Goal: Information Seeking & Learning: Learn about a topic

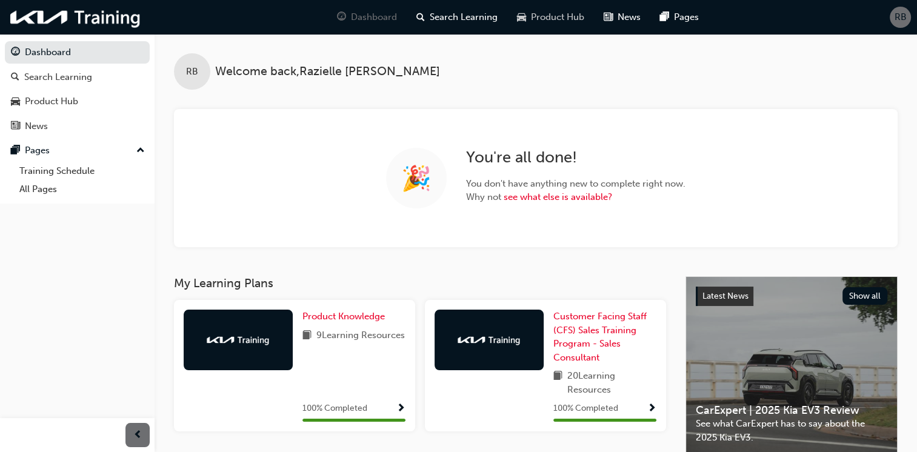
click at [558, 16] on span "Product Hub" at bounding box center [557, 17] width 53 height 14
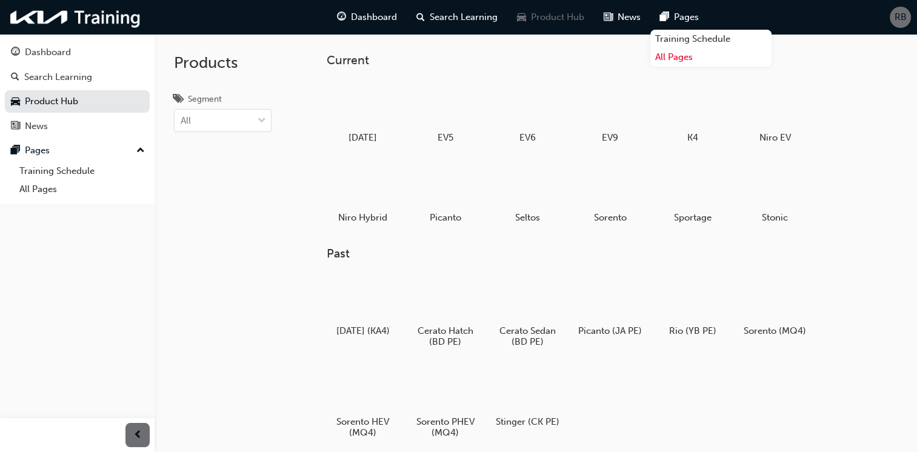
click at [683, 61] on link "All Pages" at bounding box center [711, 57] width 121 height 19
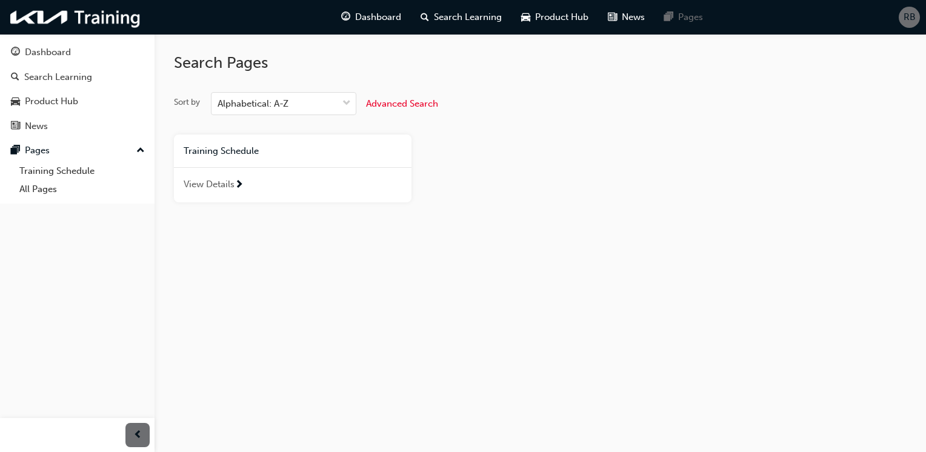
click at [243, 191] on div at bounding box center [239, 185] width 9 height 15
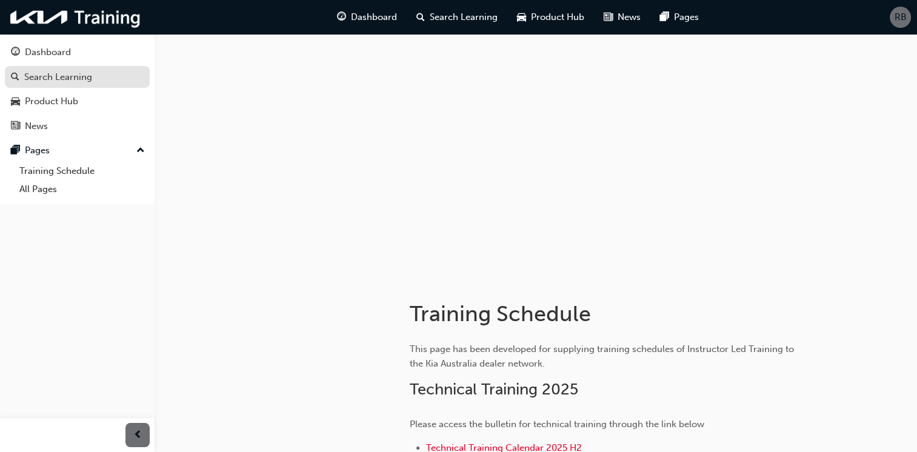
click at [73, 84] on link "Search Learning" at bounding box center [77, 77] width 145 height 22
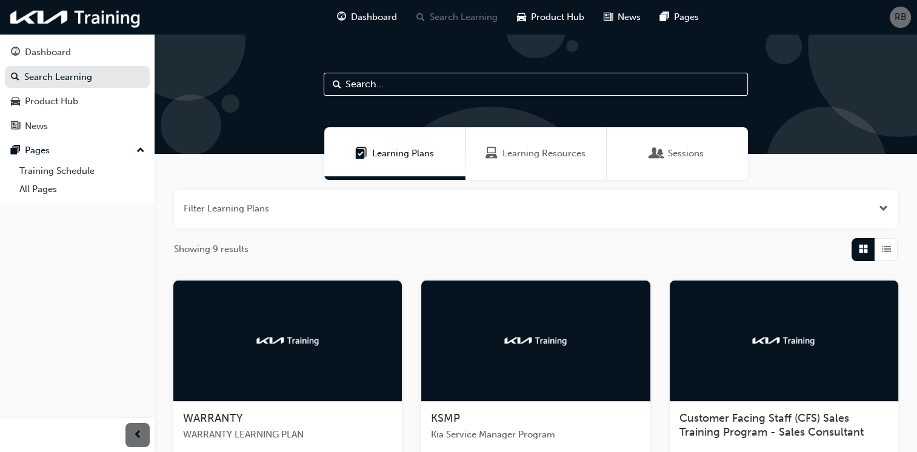
click at [861, 216] on button "button" at bounding box center [536, 209] width 724 height 39
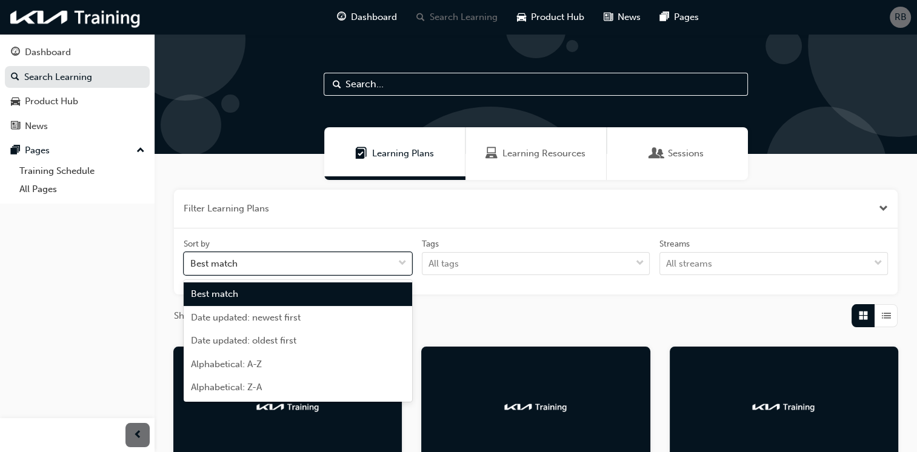
click at [247, 260] on div "Best match" at bounding box center [288, 263] width 209 height 21
click at [192, 260] on input "Sort by option Best match focused, 1 of 5. 5 results available. Use Up and Down…" at bounding box center [190, 263] width 1 height 10
click at [248, 259] on div "Best match" at bounding box center [288, 263] width 209 height 21
click at [192, 259] on input "Sort by option Best match focused, 1 of 5. 5 results available. Use Up and Down…" at bounding box center [190, 263] width 1 height 10
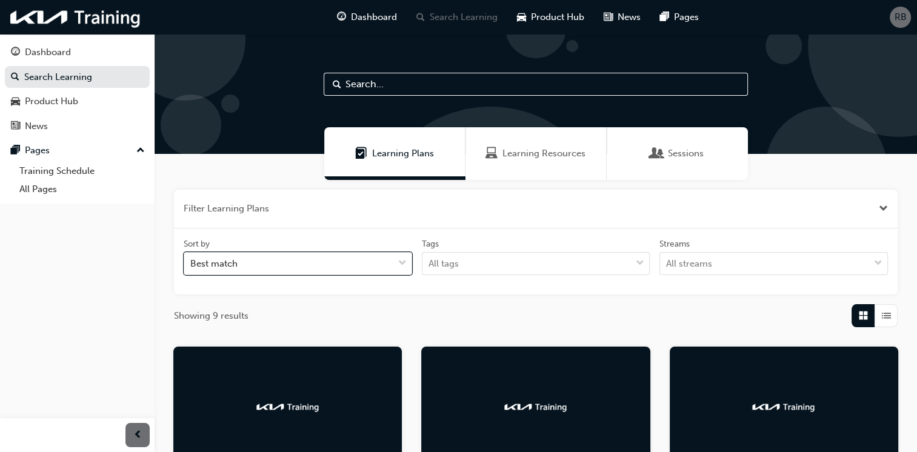
click at [677, 163] on div "Sessions" at bounding box center [677, 153] width 141 height 53
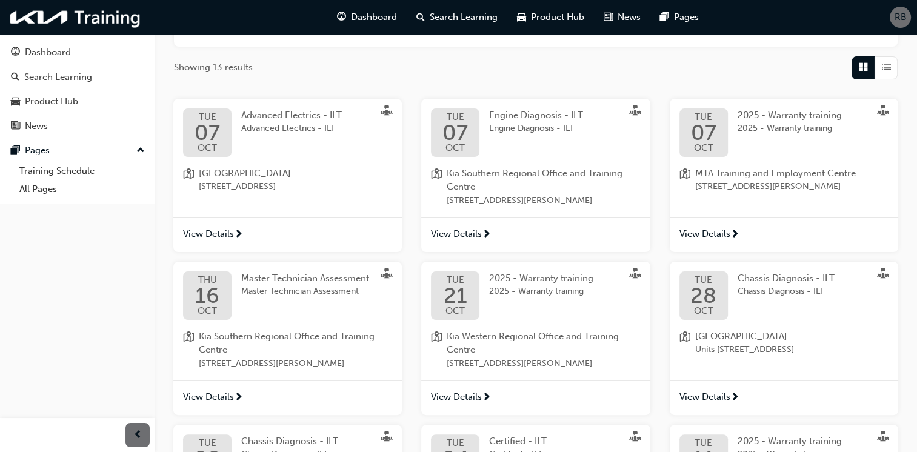
scroll to position [242, 0]
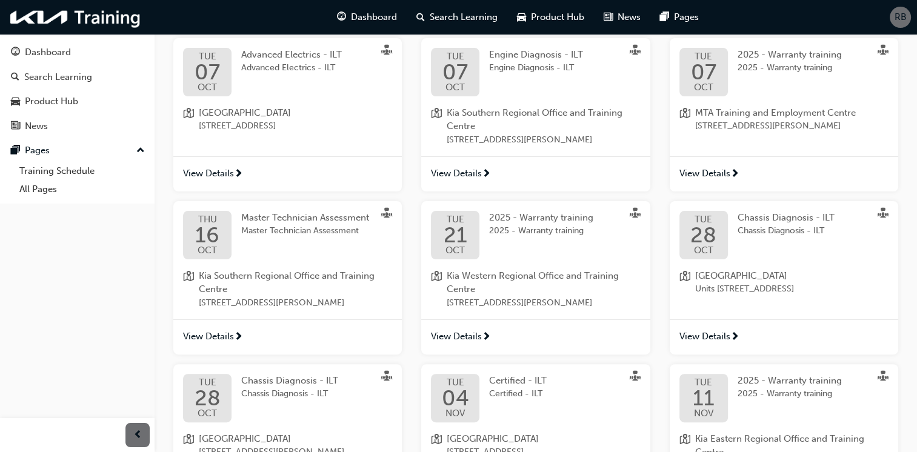
click at [569, 248] on div "2025 - Warranty training 2025 - Warranty training" at bounding box center [551, 235] width 124 height 48
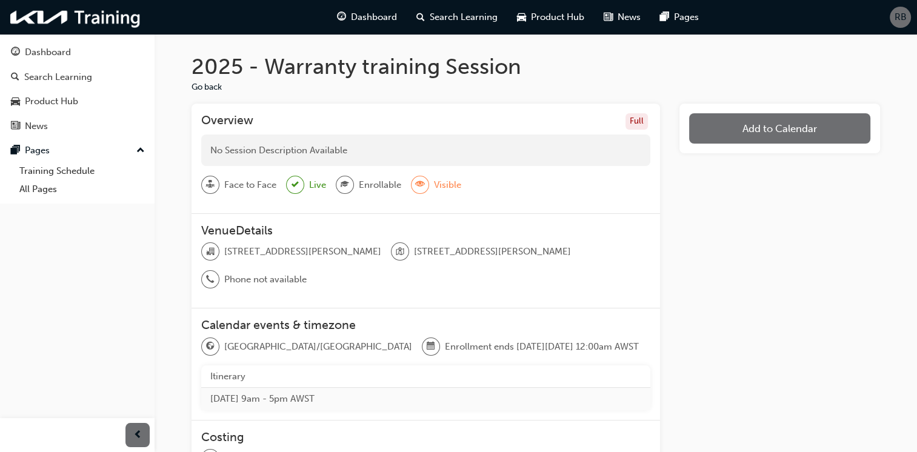
click at [423, 182] on span "eye-icon" at bounding box center [420, 185] width 8 height 16
drag, startPoint x: 445, startPoint y: 179, endPoint x: 472, endPoint y: 189, distance: 28.2
click at [472, 189] on div "Face to Face Live Enrollable Visible" at bounding box center [425, 190] width 449 height 28
drag, startPoint x: 472, startPoint y: 189, endPoint x: 489, endPoint y: 190, distance: 17.1
click at [489, 190] on div "Face to Face Live Enrollable Visible" at bounding box center [425, 190] width 449 height 28
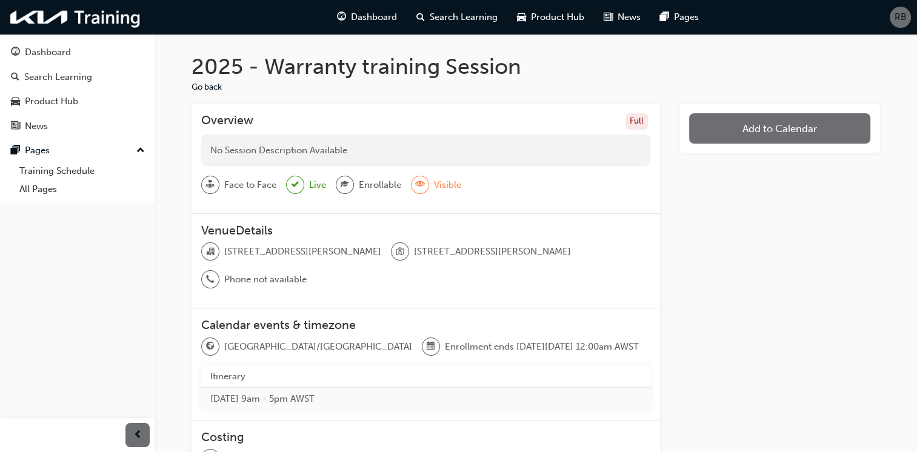
click at [516, 229] on h3 "VenueDetails" at bounding box center [425, 231] width 449 height 14
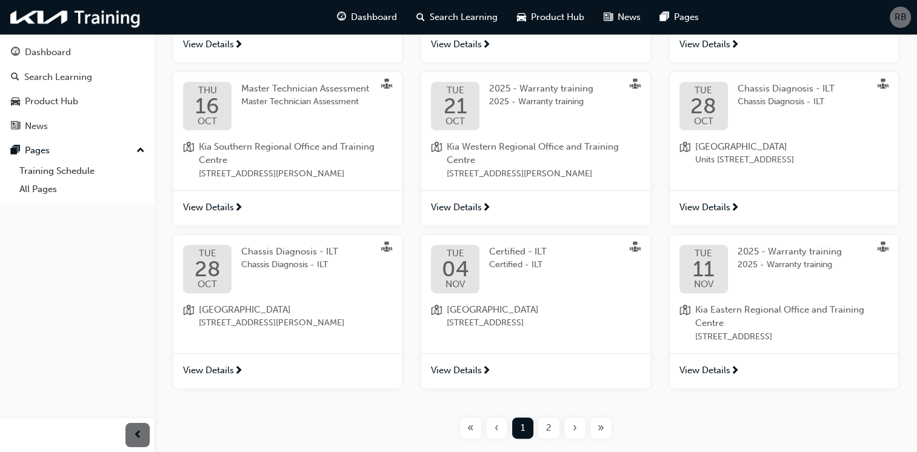
scroll to position [407, 0]
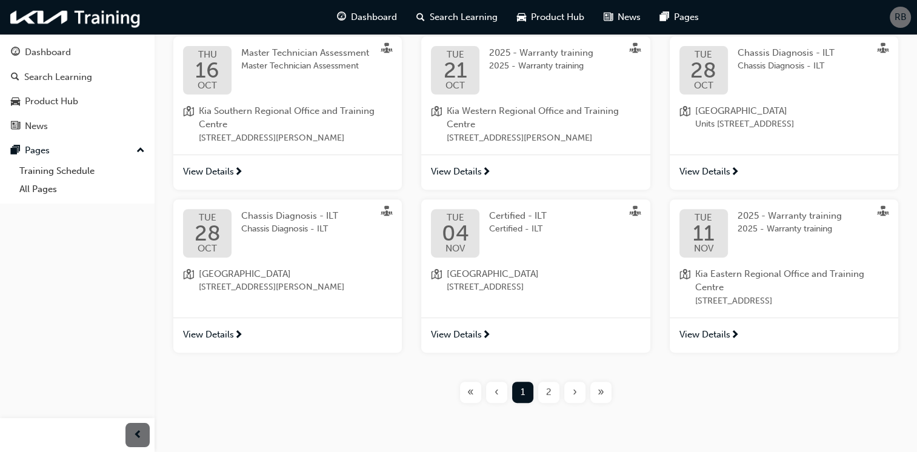
click at [541, 402] on div "2" at bounding box center [548, 392] width 21 height 21
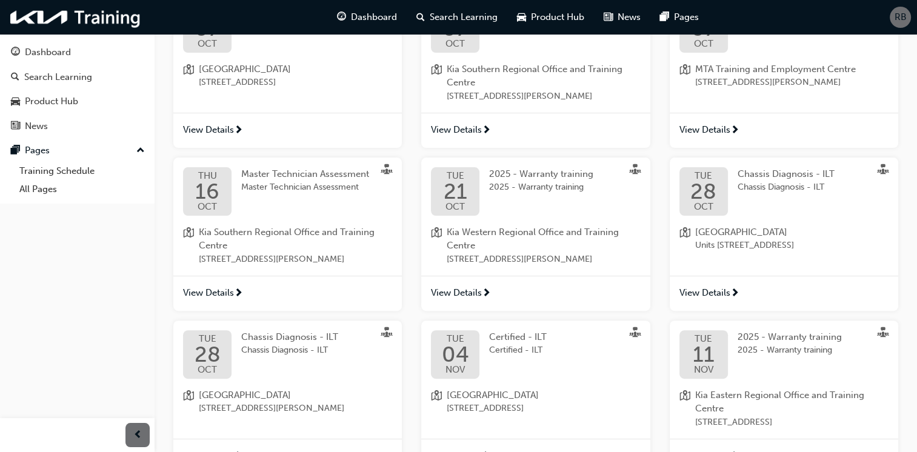
scroll to position [407, 0]
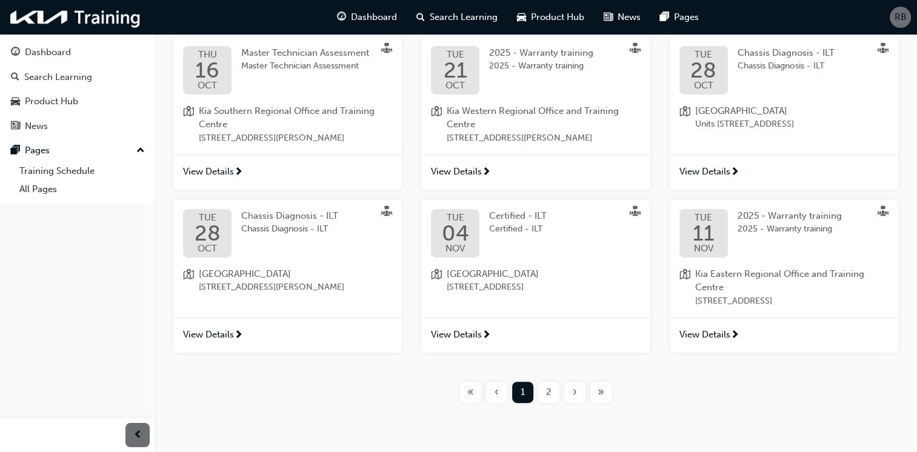
click at [315, 281] on span "[GEOGRAPHIC_DATA]" at bounding box center [271, 274] width 145 height 14
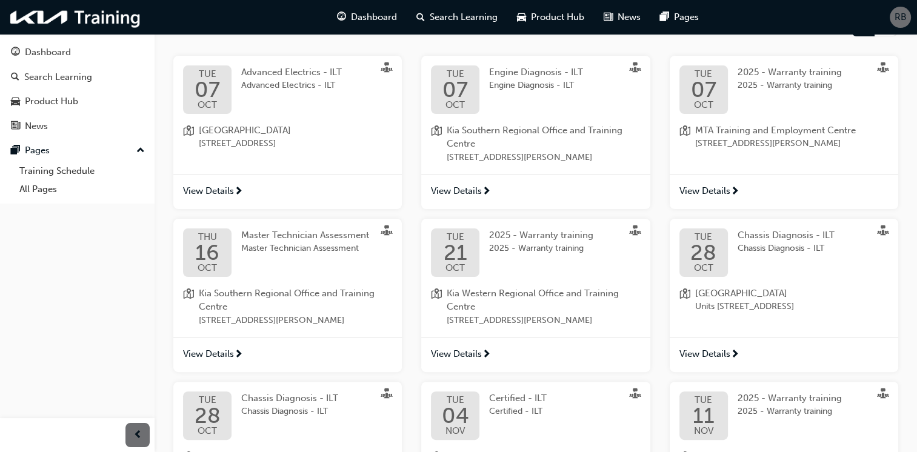
scroll to position [226, 0]
click at [582, 284] on div "[DATE] - Warranty training 2025 - Warranty training [GEOGRAPHIC_DATA] and Train…" at bounding box center [535, 277] width 229 height 119
click at [557, 236] on span "2025 - Warranty training" at bounding box center [541, 234] width 104 height 11
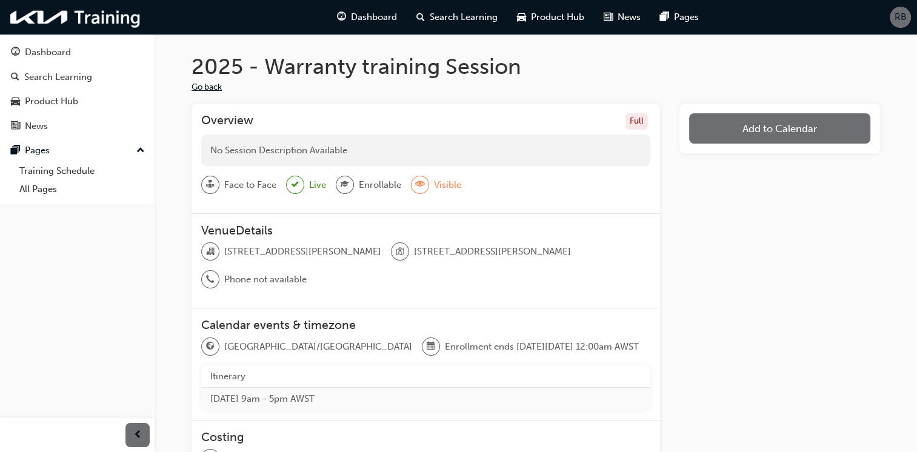
click at [218, 89] on button "Go back" at bounding box center [207, 88] width 30 height 14
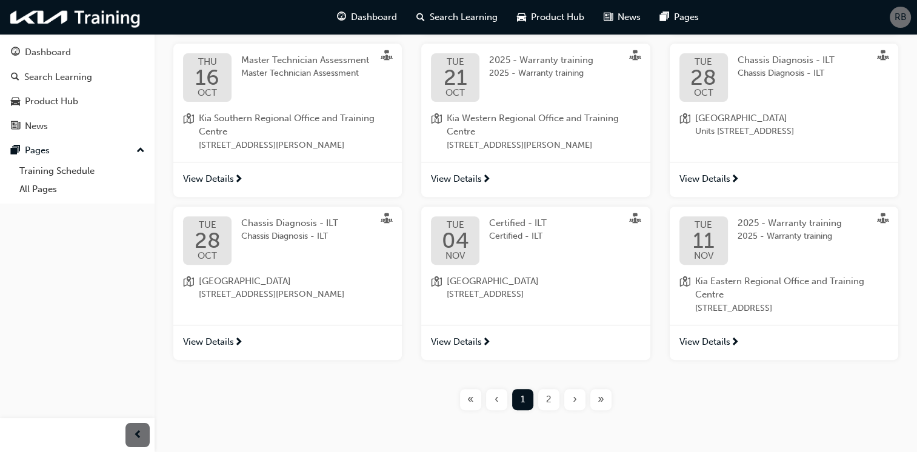
scroll to position [450, 0]
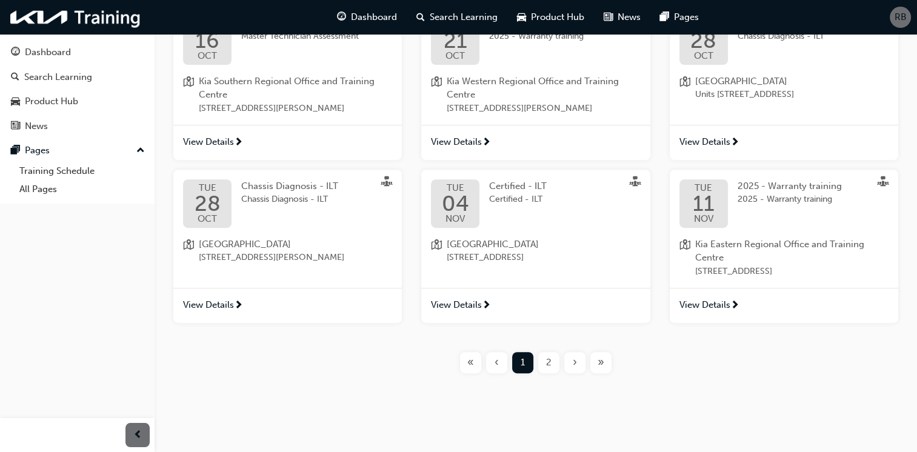
click at [553, 364] on div "2" at bounding box center [548, 362] width 21 height 21
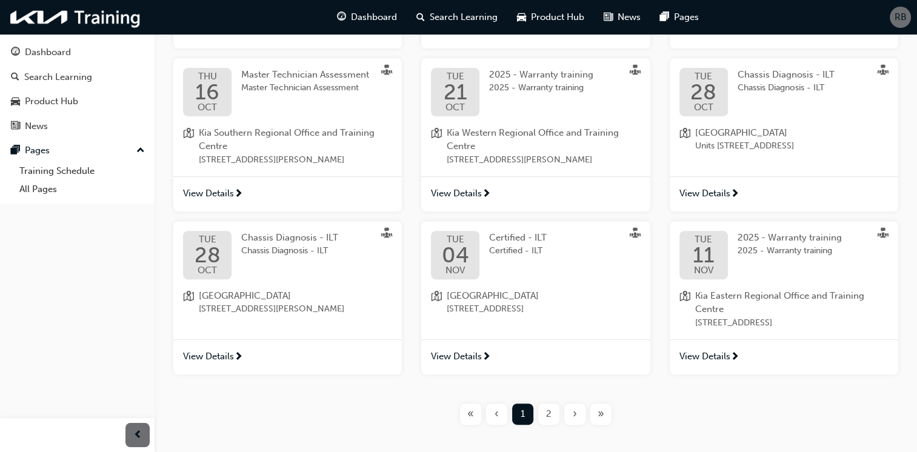
scroll to position [450, 0]
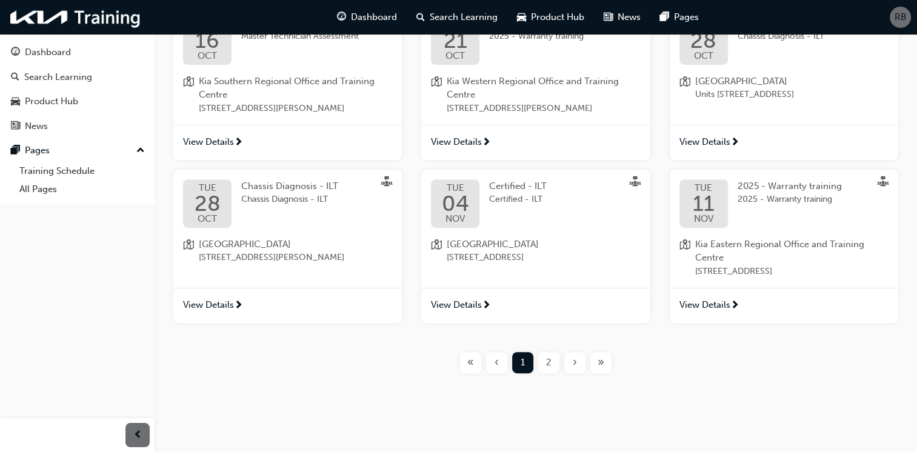
click at [543, 362] on div "2" at bounding box center [548, 362] width 21 height 21
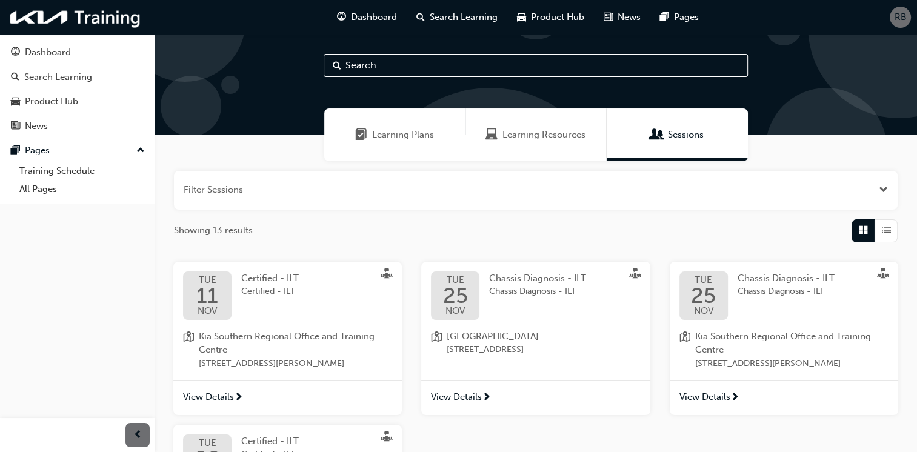
scroll to position [0, 0]
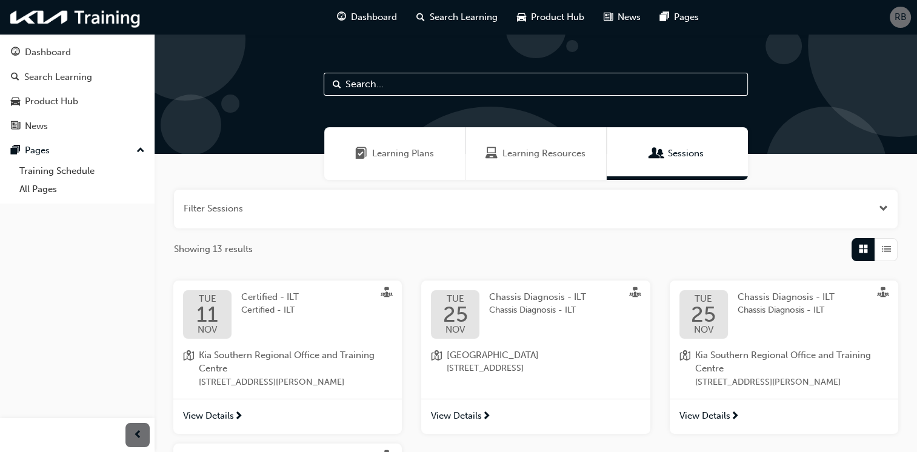
click at [403, 159] on span "Learning Plans" at bounding box center [403, 154] width 62 height 14
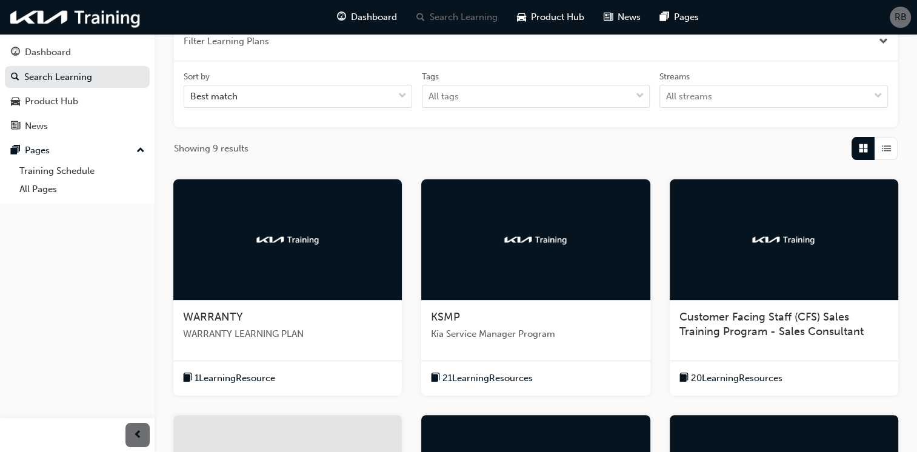
scroll to position [242, 0]
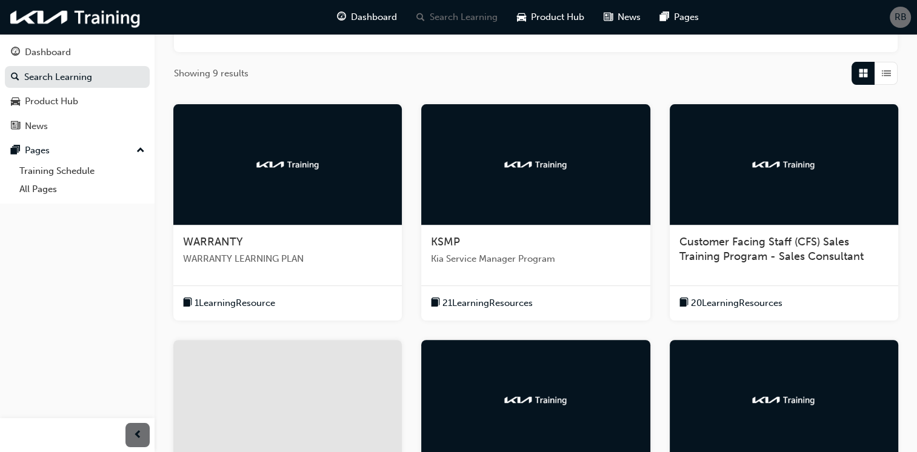
click at [341, 222] on div at bounding box center [287, 164] width 229 height 121
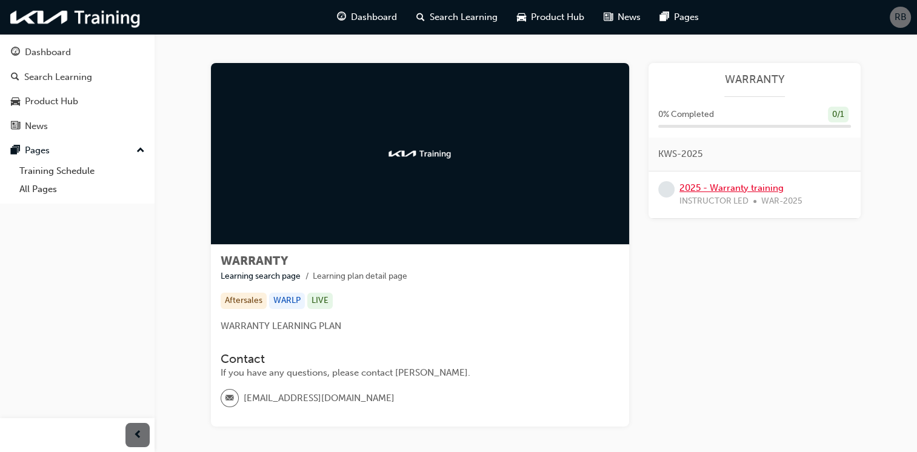
click at [722, 184] on link "2025 - Warranty training" at bounding box center [732, 187] width 104 height 11
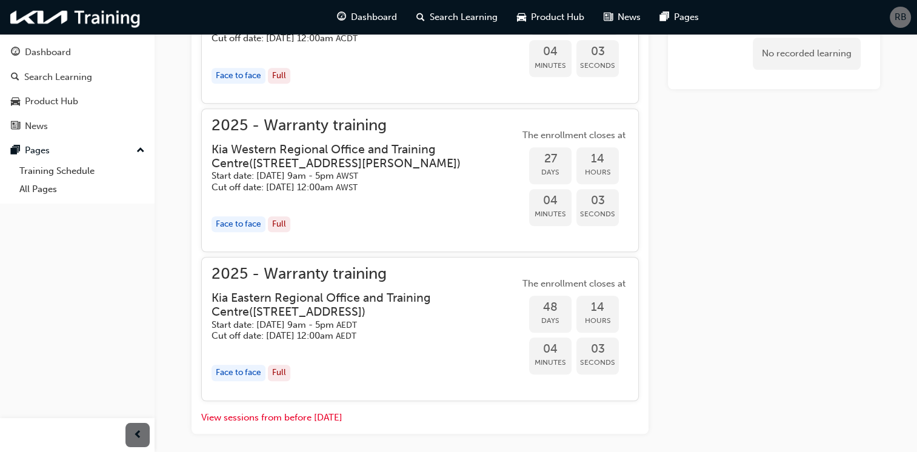
scroll to position [1011, 0]
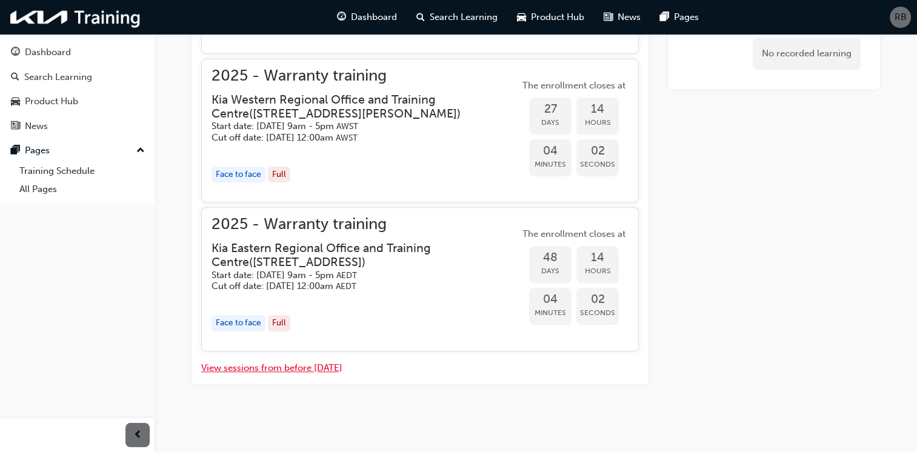
click at [301, 375] on button "View sessions from before [DATE]" at bounding box center [271, 368] width 141 height 14
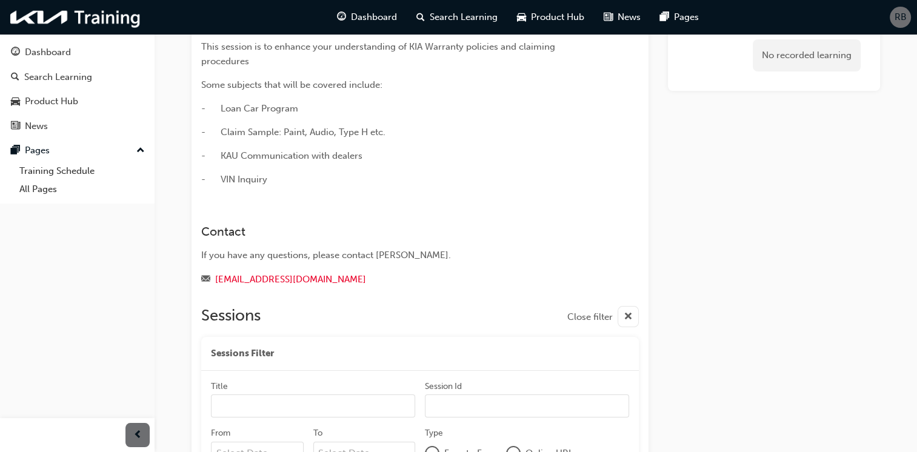
scroll to position [0, 0]
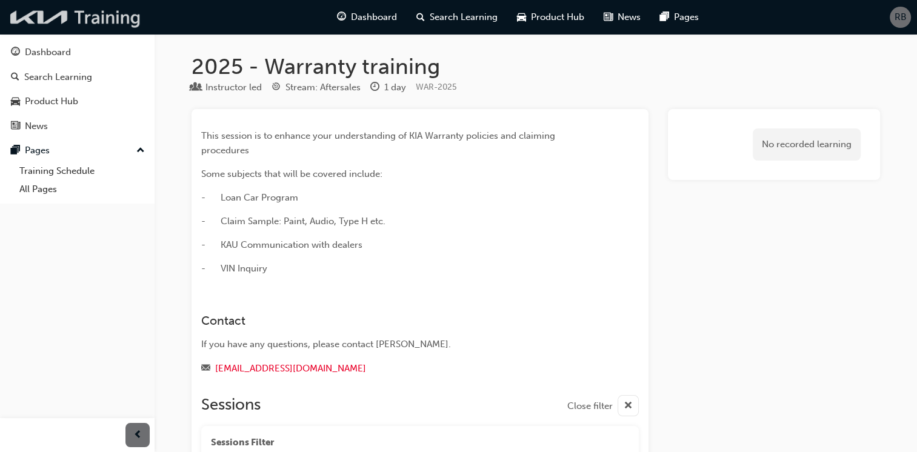
click at [66, 18] on img at bounding box center [75, 17] width 139 height 25
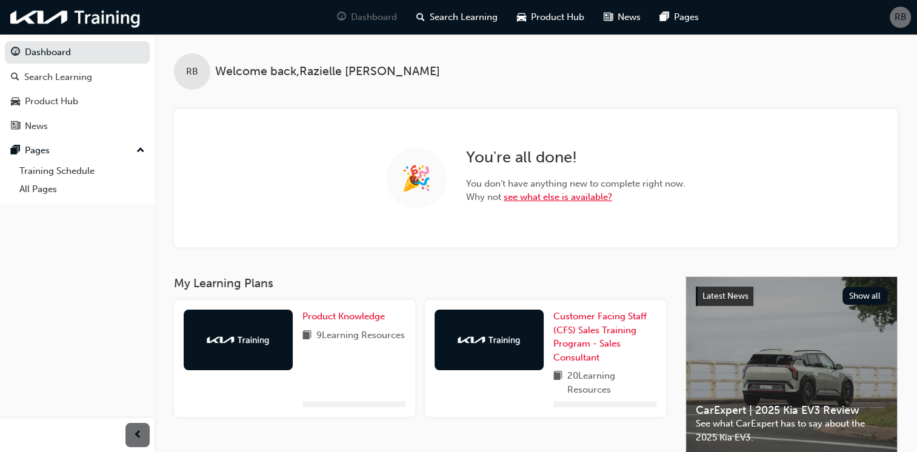
click at [543, 200] on link "see what else is available?" at bounding box center [558, 197] width 109 height 11
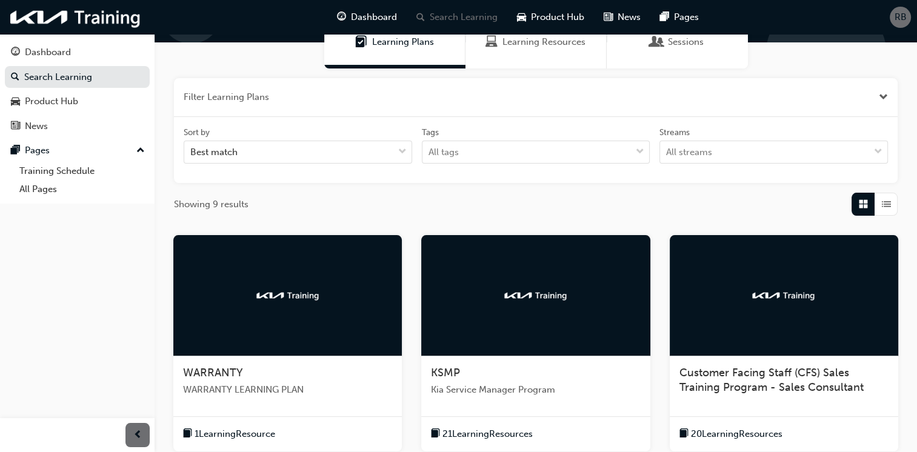
scroll to position [242, 0]
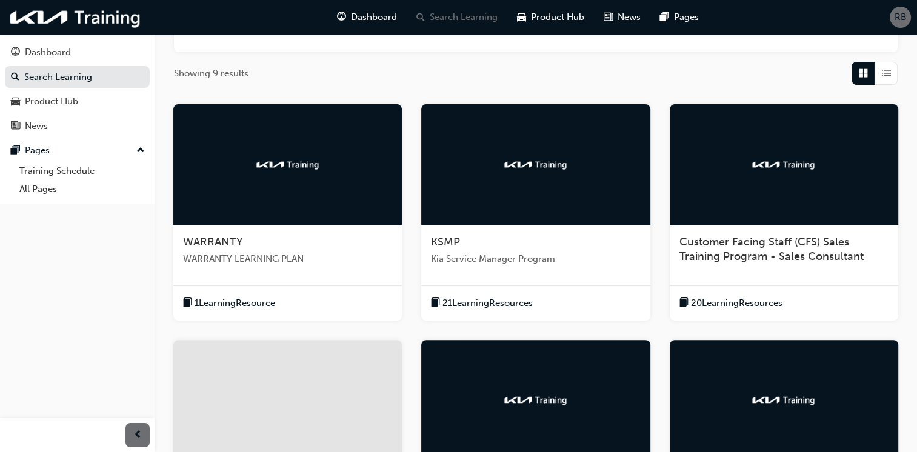
click at [532, 211] on div at bounding box center [535, 164] width 229 height 121
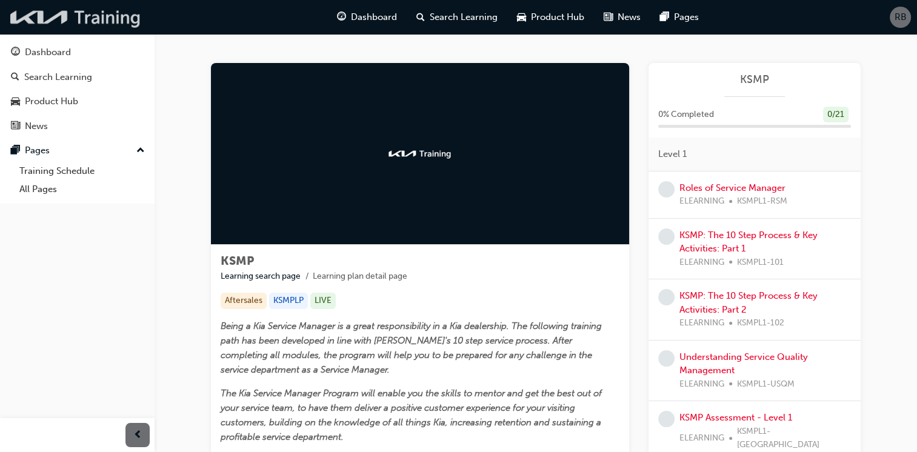
click at [124, 26] on img at bounding box center [75, 17] width 139 height 25
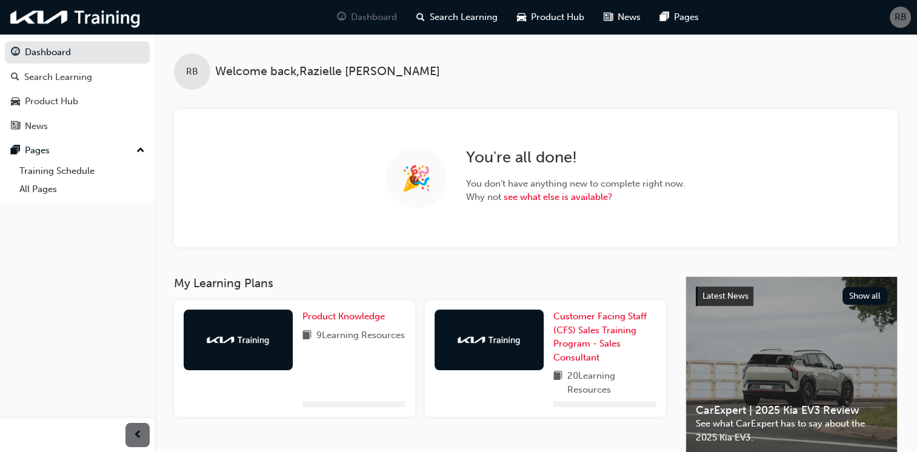
click at [535, 190] on span "You don't have anything new to complete right now." at bounding box center [575, 184] width 219 height 14
click at [540, 196] on link "see what else is available?" at bounding box center [558, 197] width 109 height 11
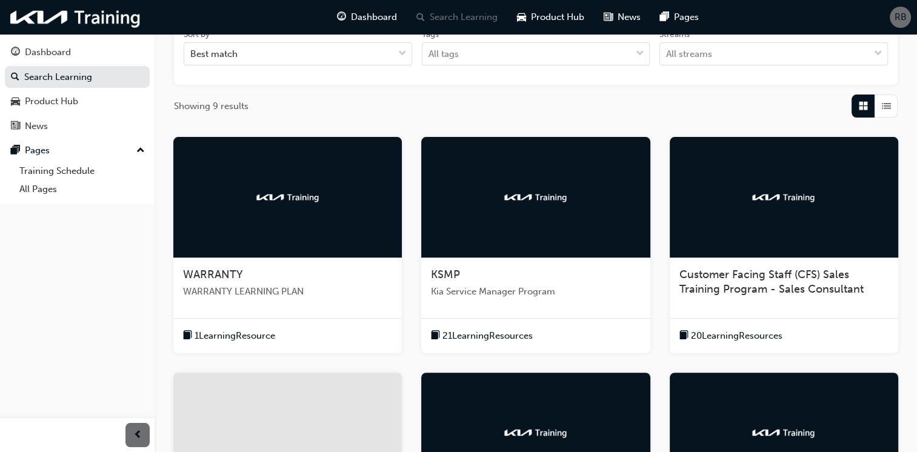
scroll to position [242, 0]
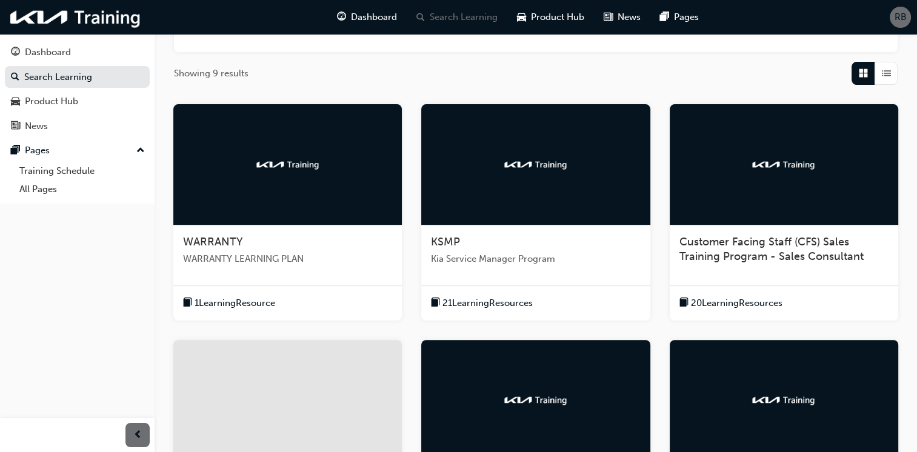
click at [812, 188] on div at bounding box center [784, 164] width 229 height 121
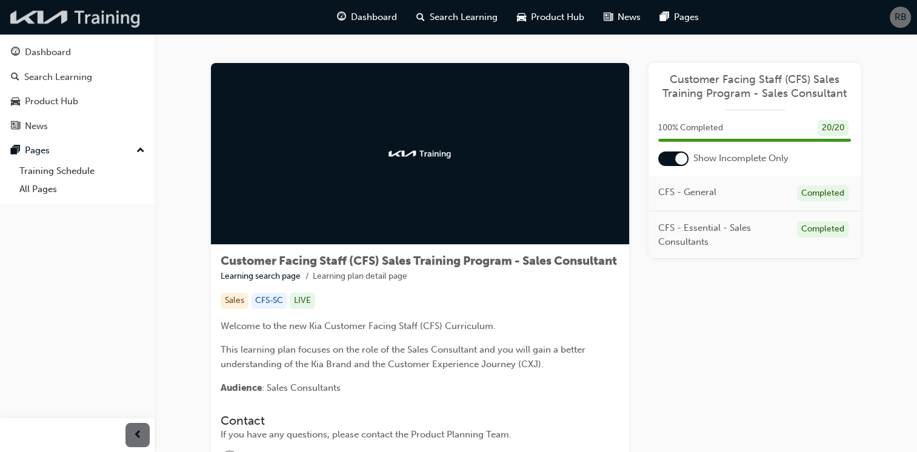
click at [45, 22] on img at bounding box center [75, 17] width 139 height 25
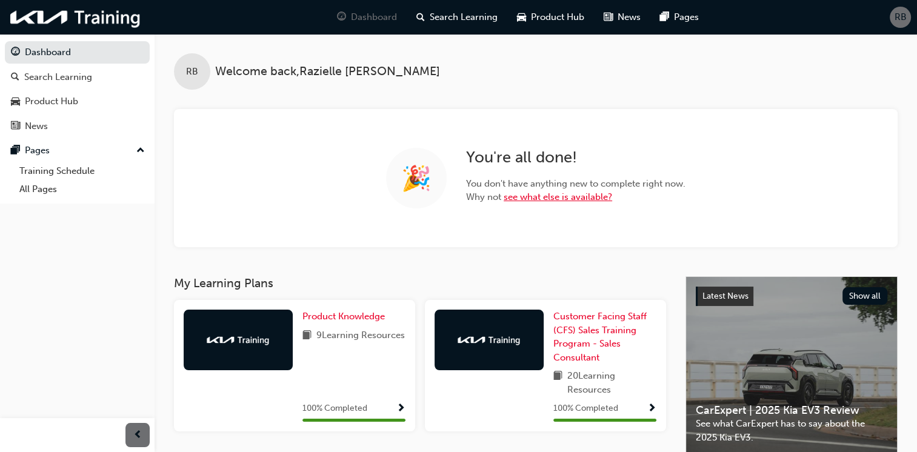
click at [552, 192] on link "see what else is available?" at bounding box center [558, 197] width 109 height 11
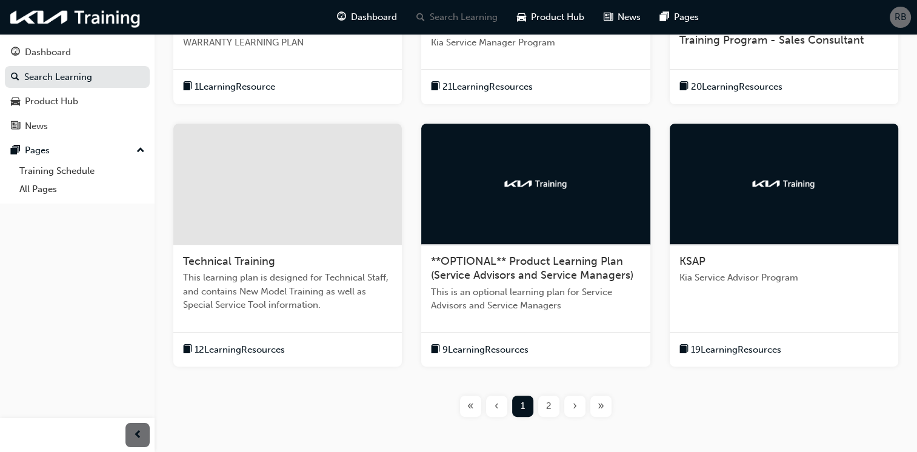
scroll to position [485, 0]
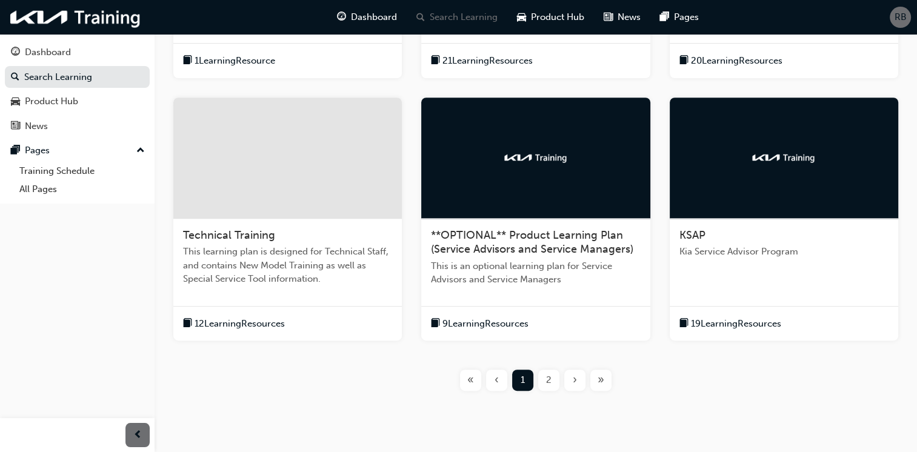
click at [289, 252] on span "This learning plan is designed for Technical Staff, and contains New Model Trai…" at bounding box center [287, 265] width 209 height 41
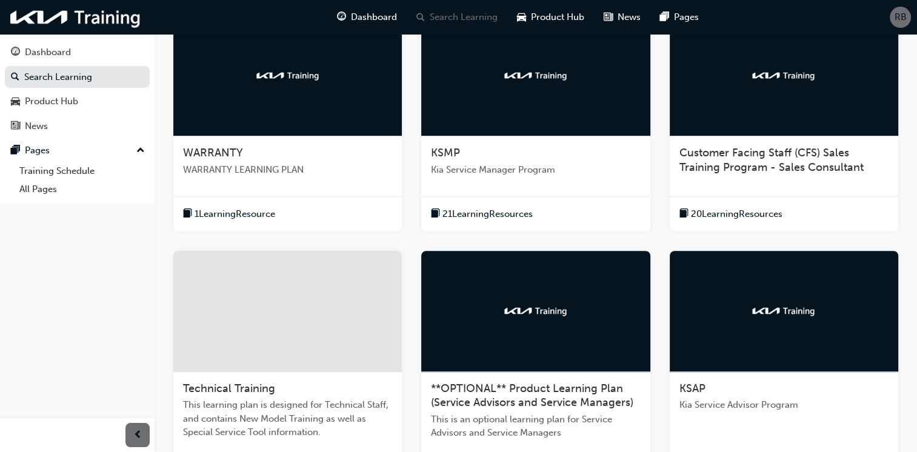
scroll to position [464, 0]
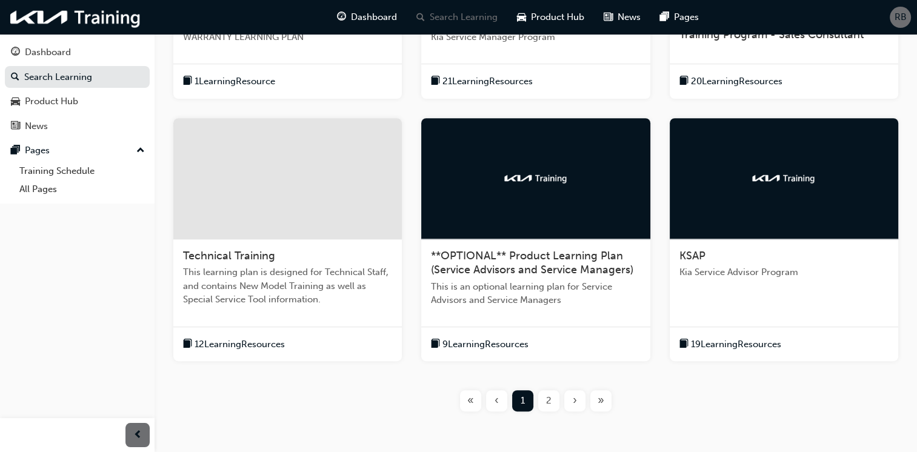
click at [550, 396] on span "2" at bounding box center [548, 401] width 5 height 14
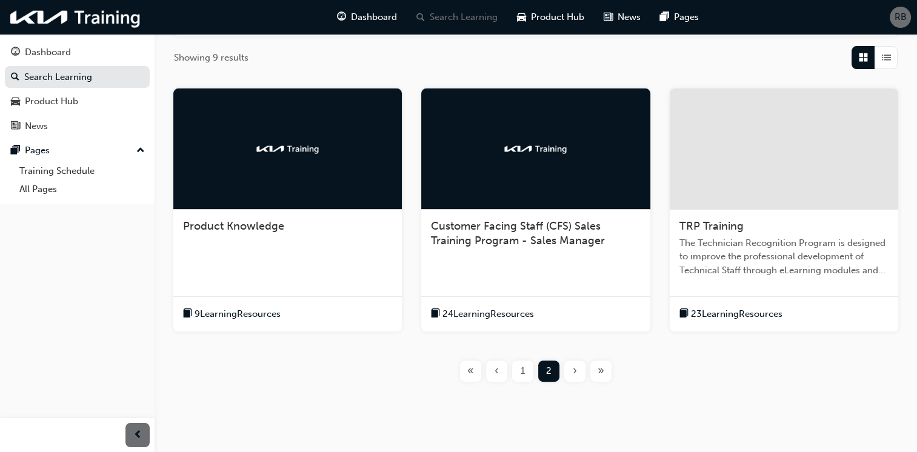
scroll to position [225, 0]
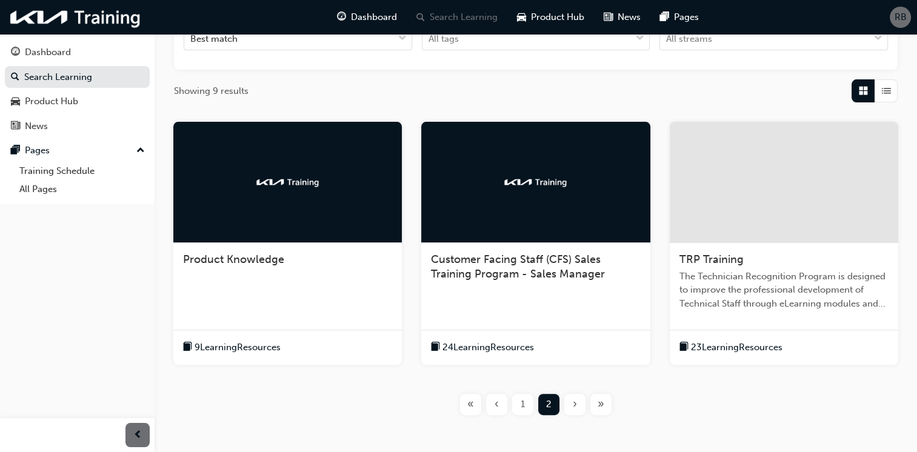
click at [335, 311] on div "Product Knowledge 9 Learning Resources" at bounding box center [287, 243] width 229 height 243
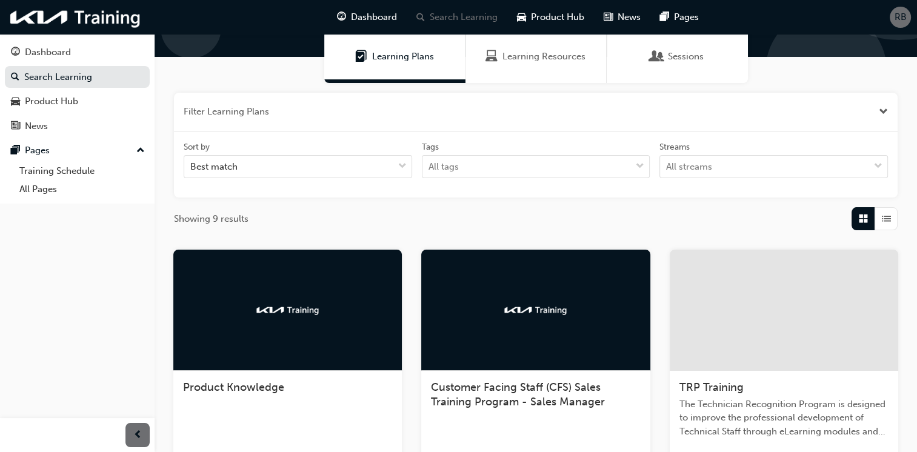
scroll to position [222, 0]
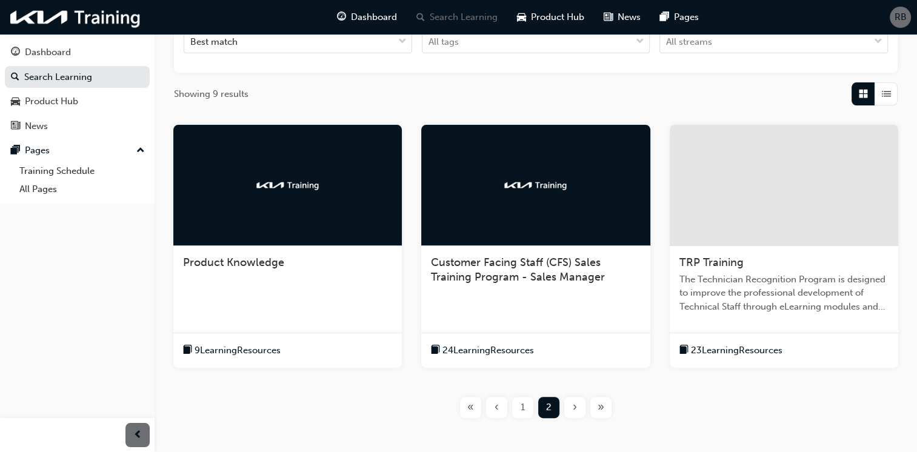
click at [557, 264] on span "Customer Facing Staff (CFS) Sales Training Program - Sales Manager" at bounding box center [518, 270] width 174 height 28
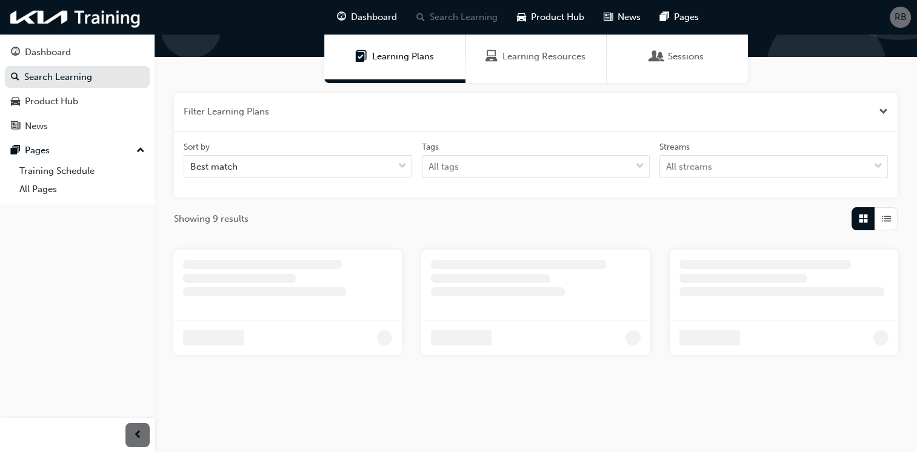
scroll to position [222, 0]
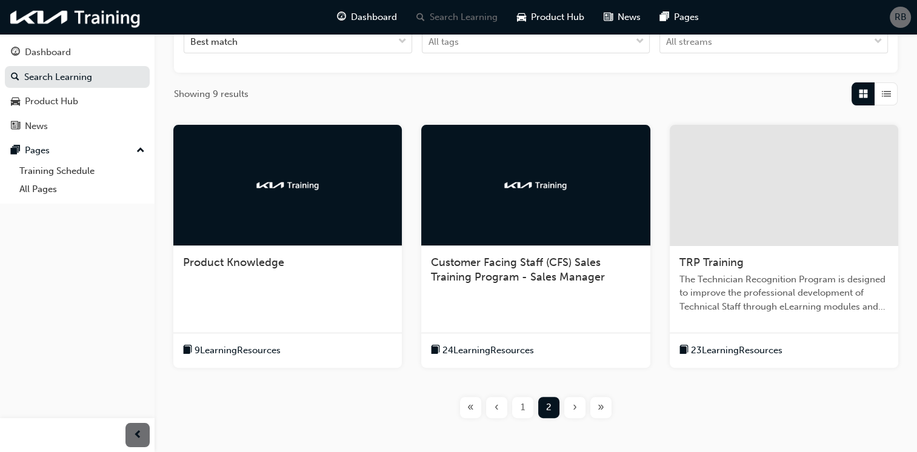
click at [772, 286] on span "The Technician Recognition Program is designed to improve the professional deve…" at bounding box center [784, 293] width 209 height 41
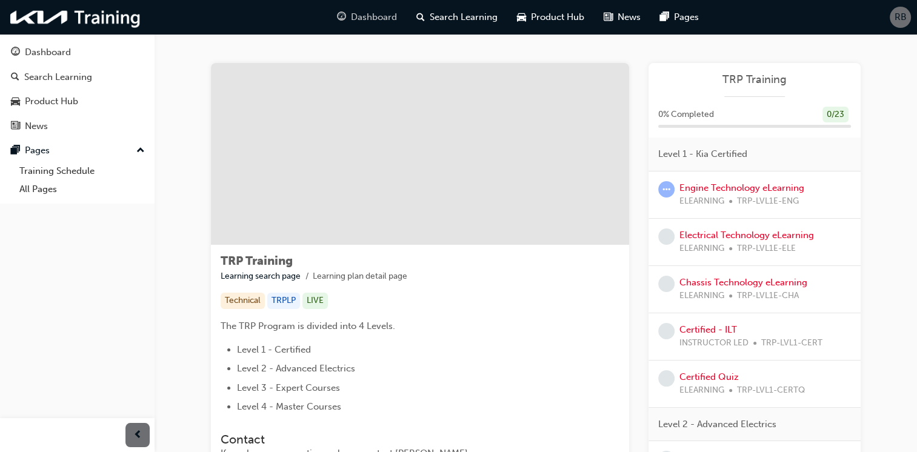
click at [347, 20] on div "Dashboard" at bounding box center [366, 17] width 79 height 25
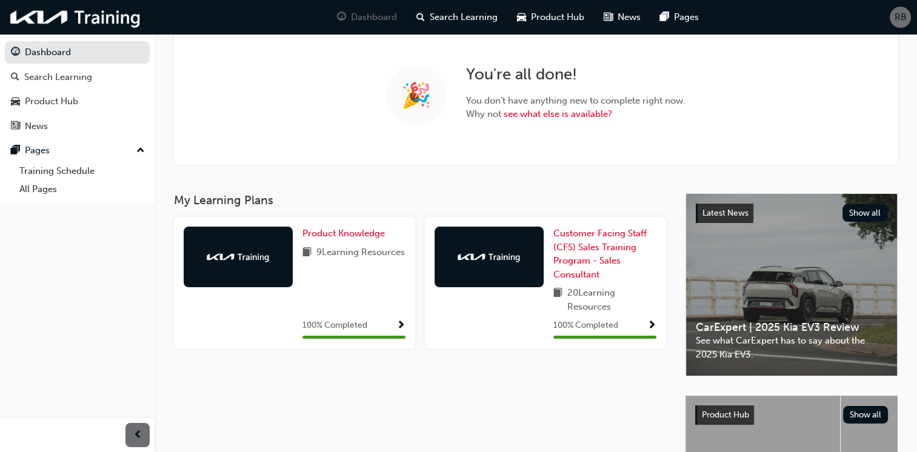
scroll to position [182, 0]
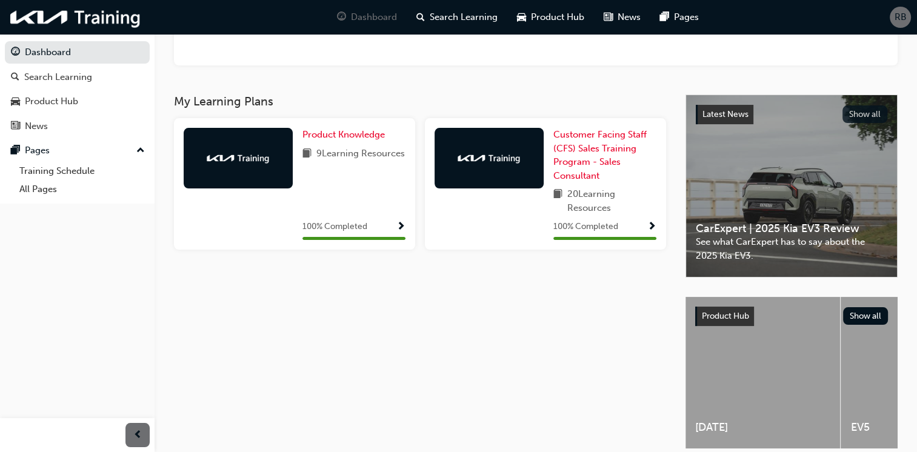
click at [872, 108] on button "Show all" at bounding box center [865, 114] width 45 height 18
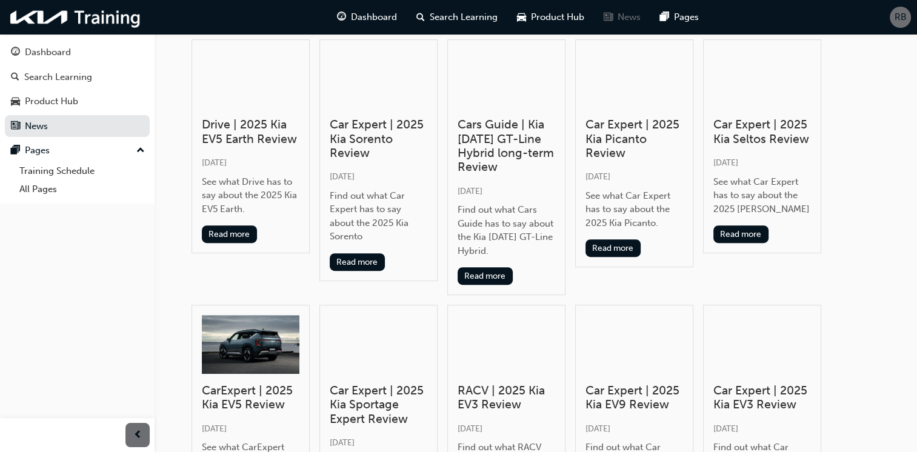
scroll to position [546, 0]
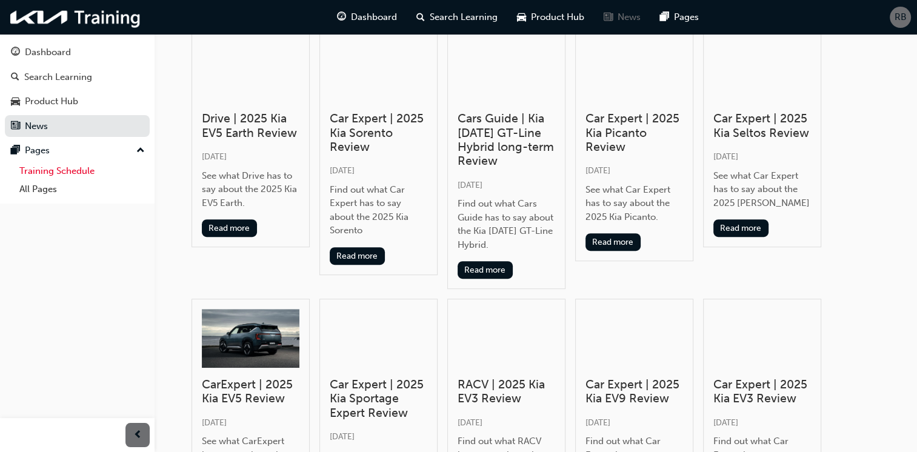
click at [53, 175] on link "Training Schedule" at bounding box center [82, 171] width 135 height 19
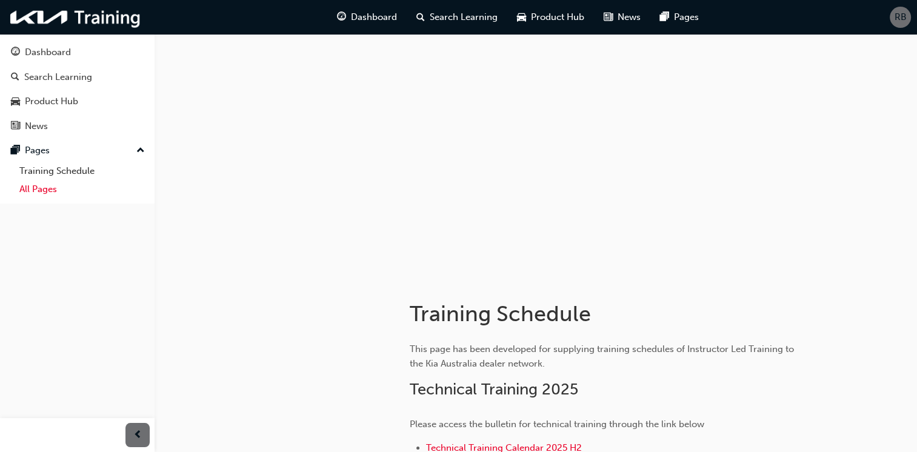
click at [56, 193] on link "All Pages" at bounding box center [82, 189] width 135 height 19
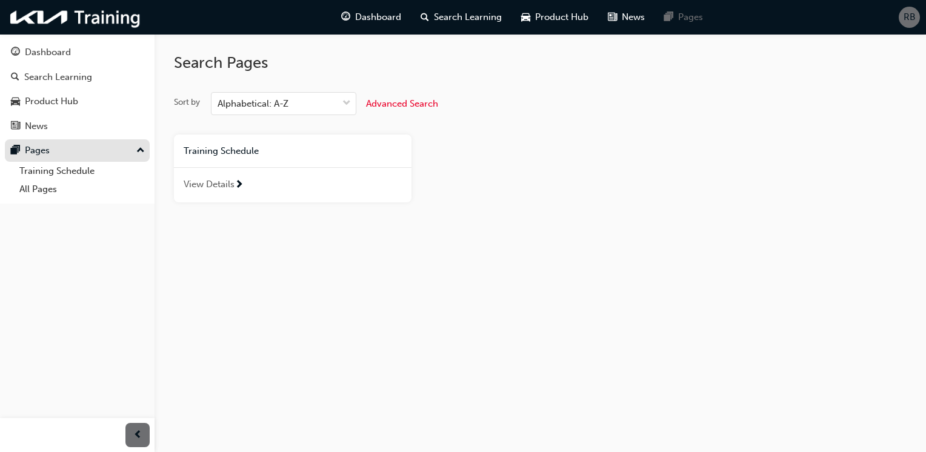
click at [56, 153] on div "Pages" at bounding box center [77, 150] width 133 height 15
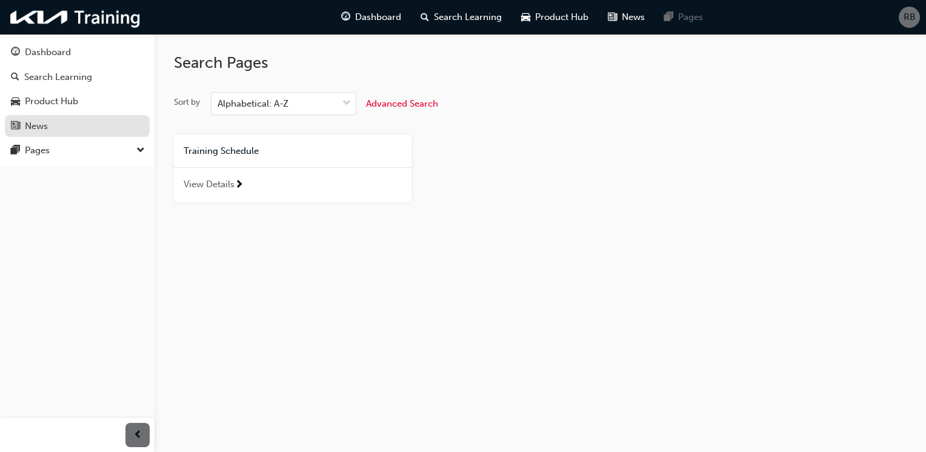
click at [62, 121] on div "News" at bounding box center [77, 126] width 133 height 15
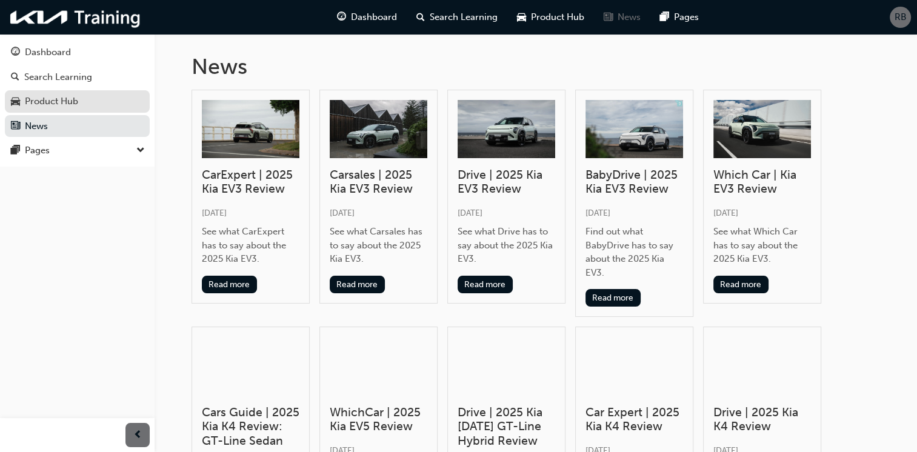
click at [68, 101] on div "Product Hub" at bounding box center [51, 102] width 53 height 14
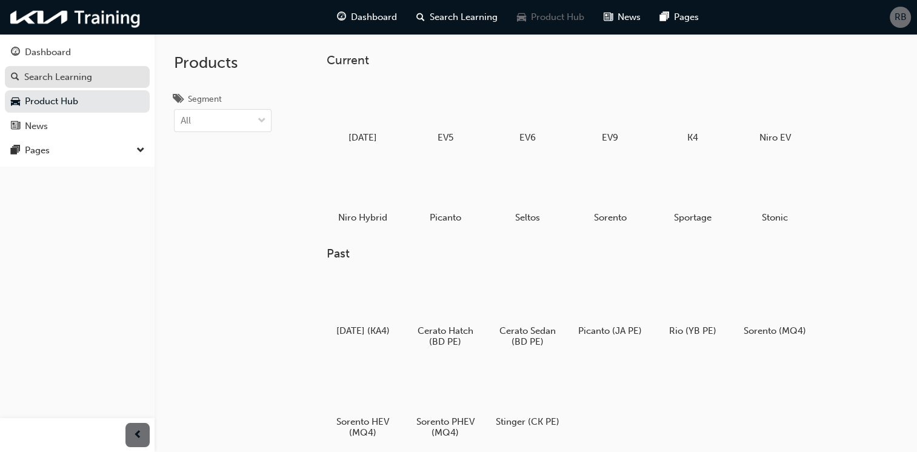
click at [73, 80] on div "Search Learning" at bounding box center [58, 77] width 68 height 14
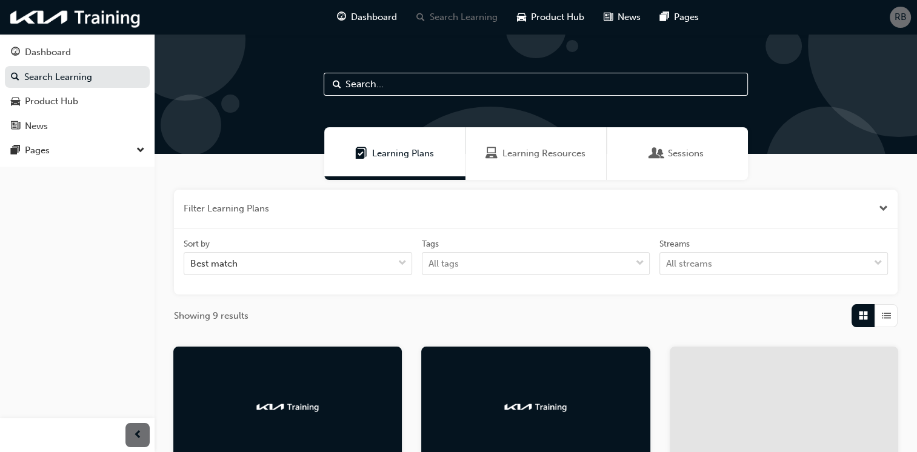
scroll to position [182, 0]
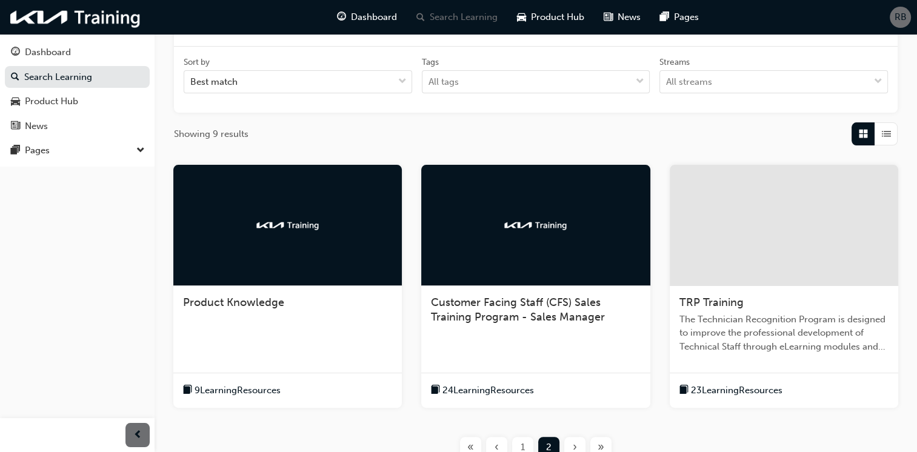
click at [197, 263] on div at bounding box center [287, 225] width 229 height 121
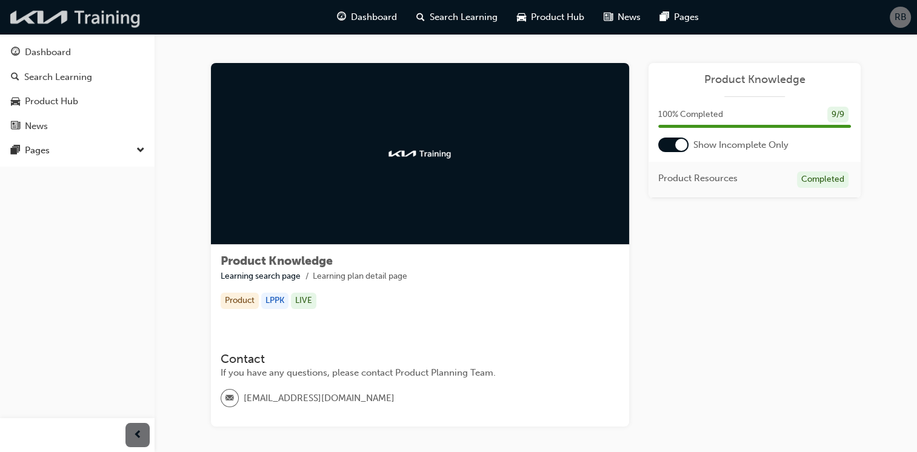
click at [93, 21] on img at bounding box center [75, 17] width 139 height 25
